Goal: Task Accomplishment & Management: Manage account settings

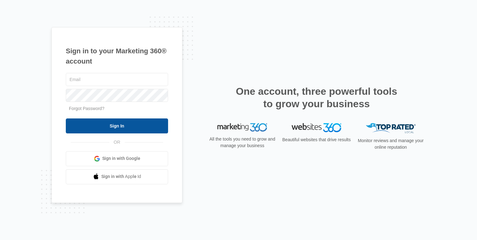
type input "[PERSON_NAME][EMAIL_ADDRESS][DOMAIN_NAME]"
click at [106, 122] on input "Sign In" at bounding box center [117, 126] width 102 height 15
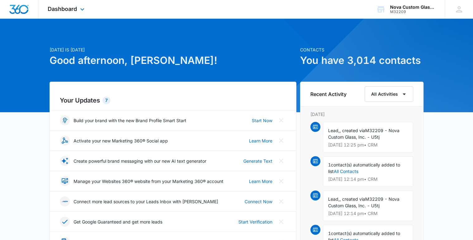
click at [25, 6] on img "Dashboard" at bounding box center [19, 9] width 20 height 9
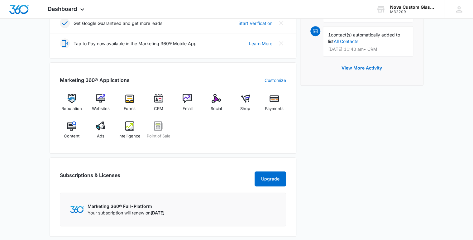
scroll to position [200, 0]
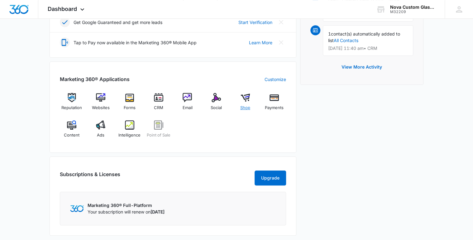
click at [242, 98] on img at bounding box center [245, 97] width 9 height 9
